Goal: Task Accomplishment & Management: Use online tool/utility

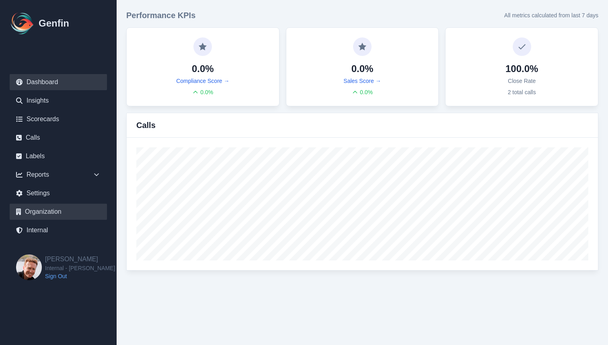
click at [45, 219] on link "Organization" at bounding box center [58, 211] width 97 height 16
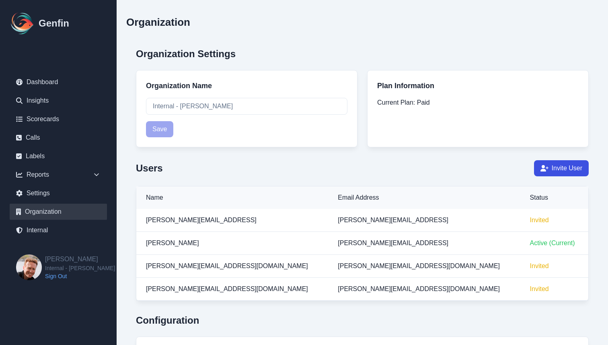
click at [35, 240] on nav "Dashboard Insights Scorecards Calls Labels Reports Sales Compliance Agents Rule…" at bounding box center [58, 157] width 117 height 193
click at [41, 233] on link "Internal" at bounding box center [58, 230] width 97 height 16
select select "paid"
select select "7"
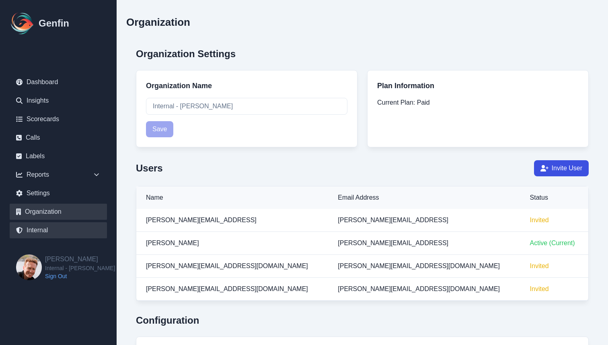
select select "7"
select select "paid"
select select "7"
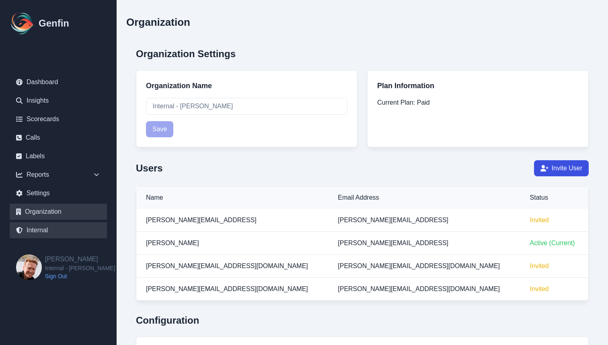
select select "7"
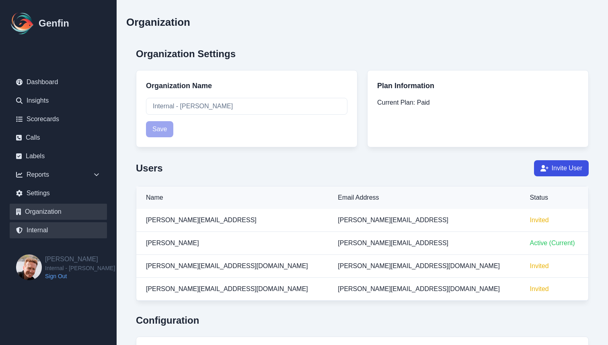
select select "7"
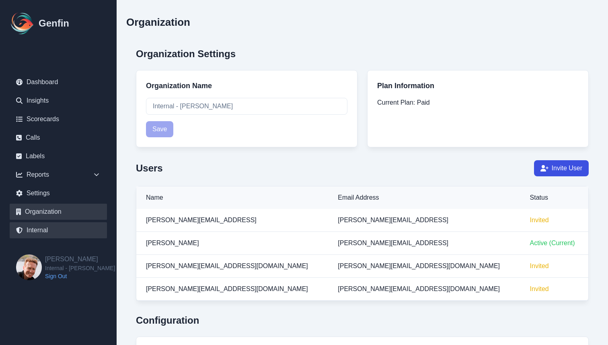
select select "paid"
select select "7"
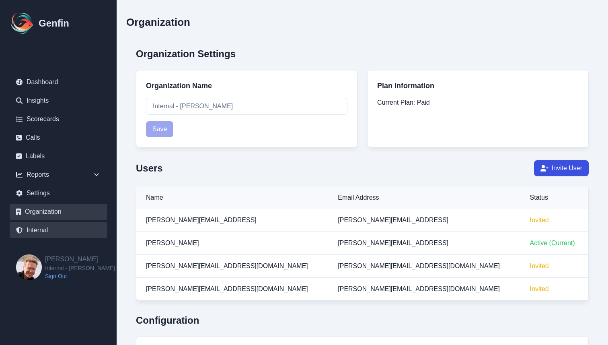
select select "7"
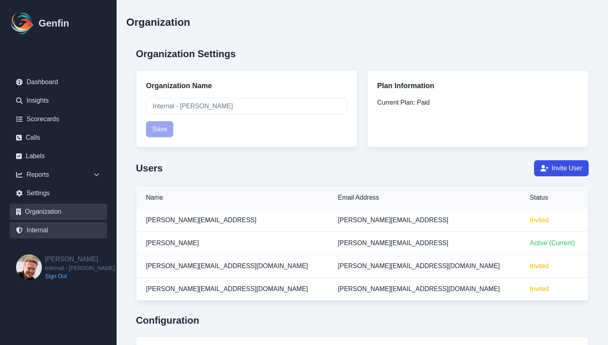
select select "7"
select select "paid"
select select "7"
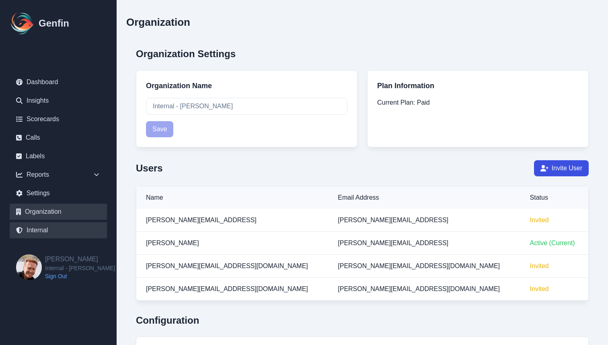
select select "paid"
select select "7"
select select "paid"
select select "7"
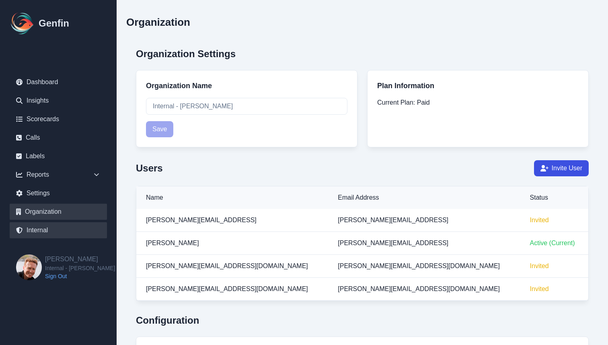
select select "7"
select select "paid"
select select "7"
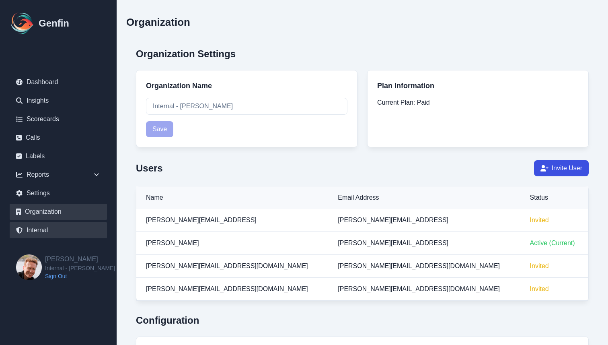
select select "paid"
select select "7"
select select "paid"
select select "7"
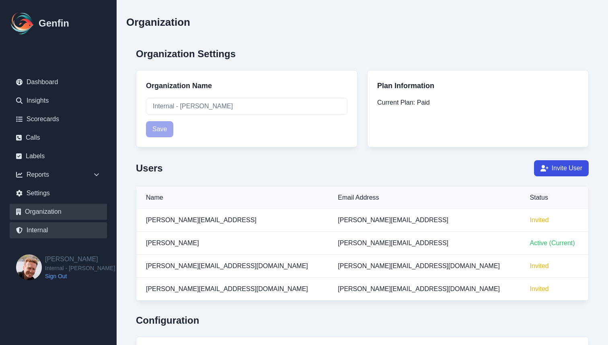
select select "7"
select select "paid"
select select "7"
select select "paid"
select select "7"
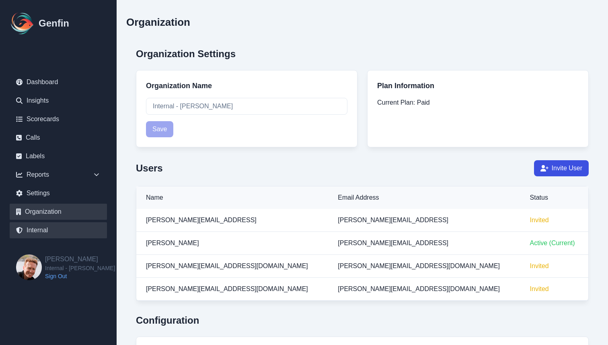
select select "7"
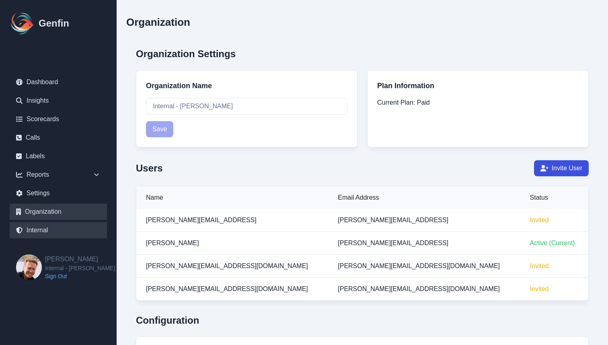
select select "paid"
select select "7"
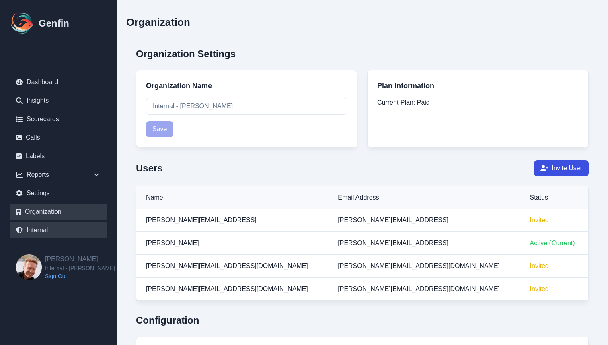
select select "paid"
select select "7"
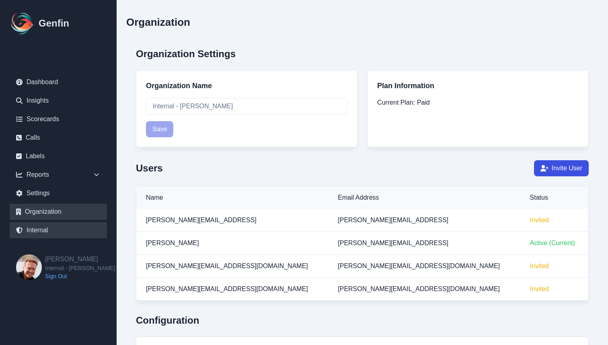
select select "paid"
select select "7"
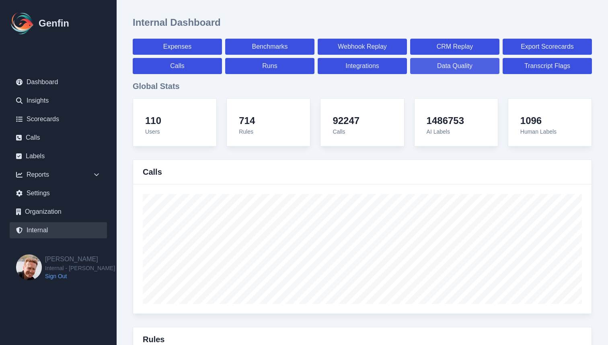
click at [470, 70] on link "Data Quality" at bounding box center [454, 66] width 89 height 16
